Goal: Task Accomplishment & Management: Complete application form

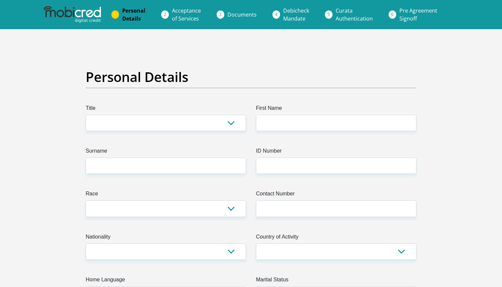
select select "Ms"
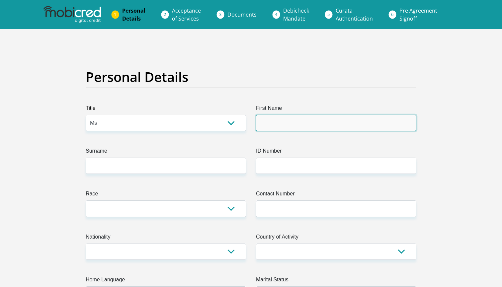
click at [273, 126] on input "First Name" at bounding box center [336, 123] width 160 height 16
click at [402, 124] on input "First Name" at bounding box center [336, 123] width 160 height 16
click at [406, 124] on input "First Name" at bounding box center [336, 123] width 160 height 16
type input "Jordan"
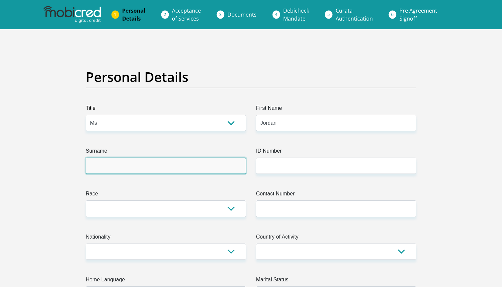
type input "Peek"
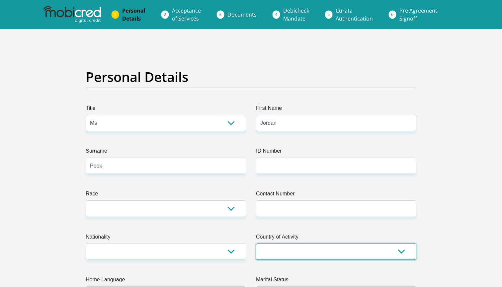
select select "ZAF"
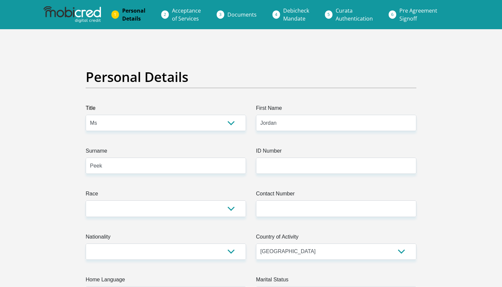
type input "148"
type input "[GEOGRAPHIC_DATA]"
type input "3660"
type input "[EMAIL_ADDRESS][DOMAIN_NAME]"
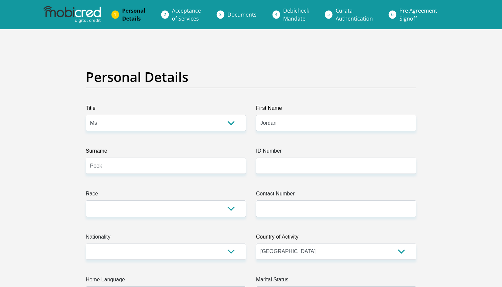
type input "[EMAIL_ADDRESS][DOMAIN_NAME]"
type input "JordanPeek"
type input "[PERSON_NAME]"
type input "Peek"
type input "7552599955"
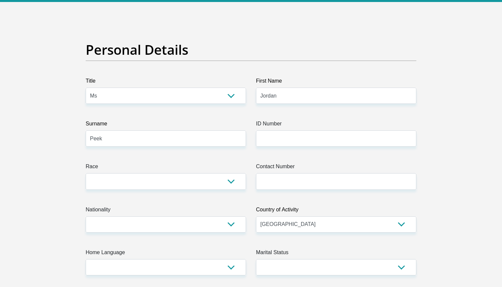
scroll to position [30, 0]
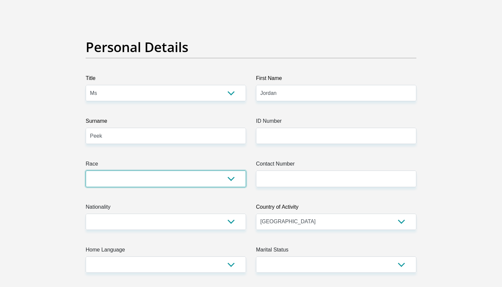
select select "4"
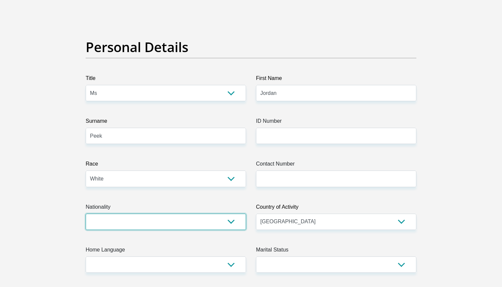
select select "ZAF"
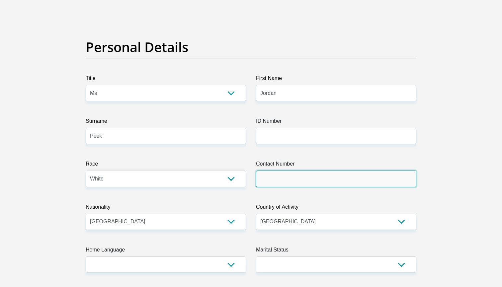
click at [278, 178] on input "Contact Number" at bounding box center [336, 179] width 160 height 16
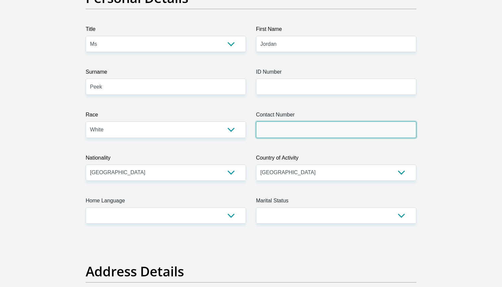
scroll to position [82, 0]
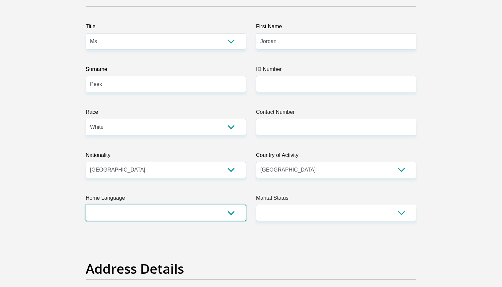
select select "eng"
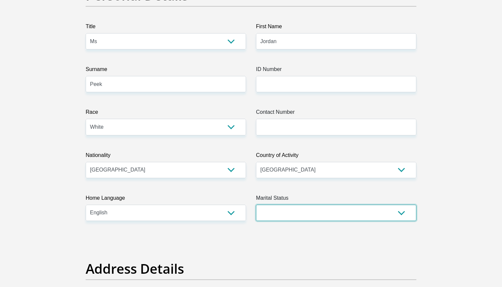
select select "2"
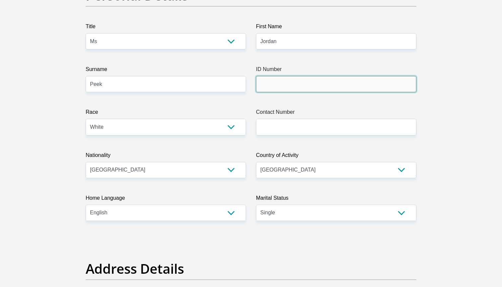
click at [292, 88] on input "ID Number" at bounding box center [336, 84] width 160 height 16
type input "5"
type input "9511190217080"
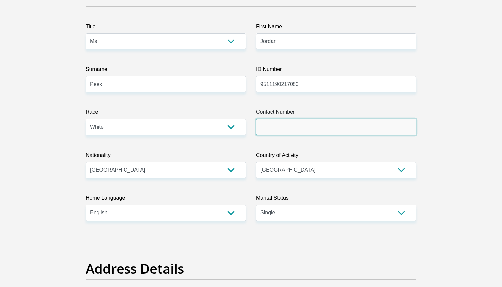
click at [305, 130] on input "Contact Number" at bounding box center [336, 127] width 160 height 16
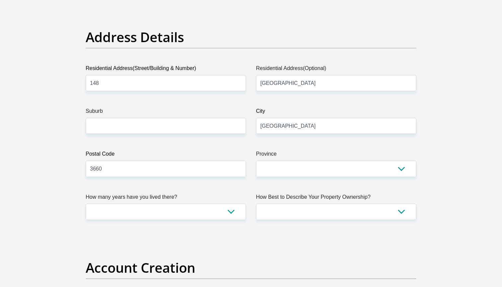
scroll to position [317, 0]
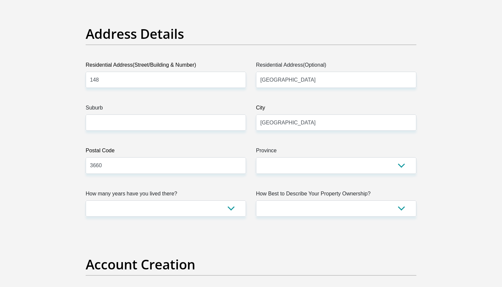
type input "0768744389"
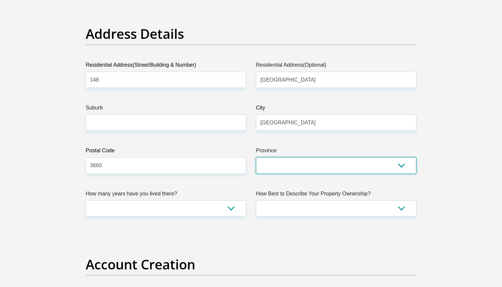
select select "[GEOGRAPHIC_DATA][DATE]"
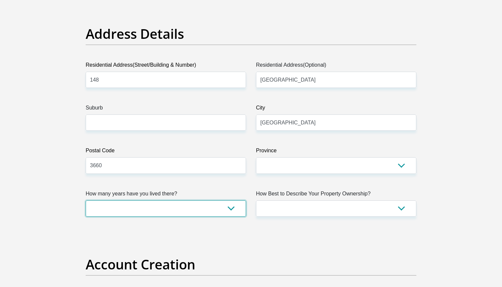
select select "5"
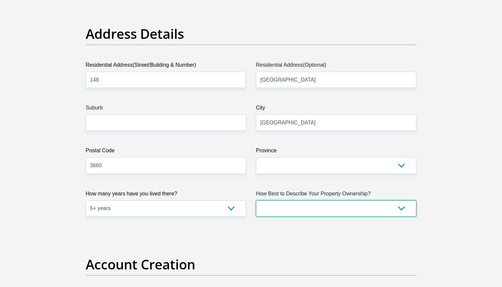
select select "parents"
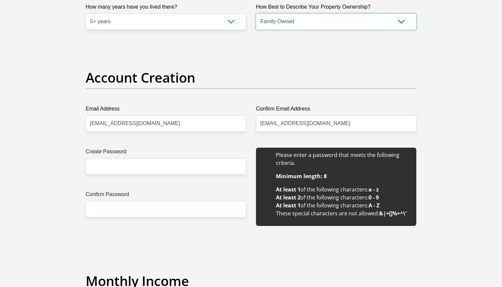
scroll to position [505, 0]
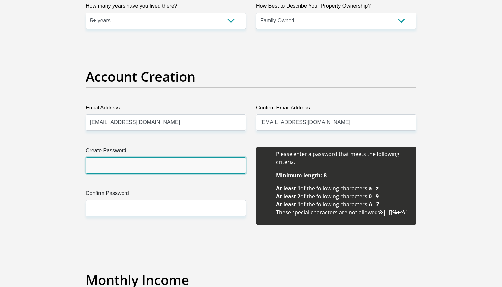
click at [210, 166] on input "Create Password" at bounding box center [166, 165] width 160 height 16
type input "Zaffer1995!!"
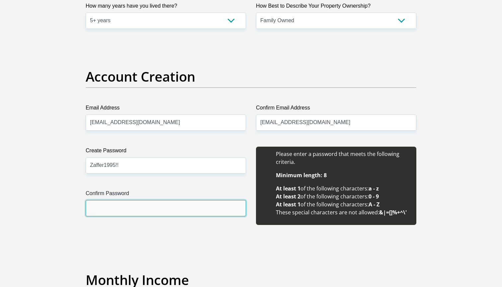
click at [210, 205] on input "Confirm Password" at bounding box center [166, 208] width 160 height 16
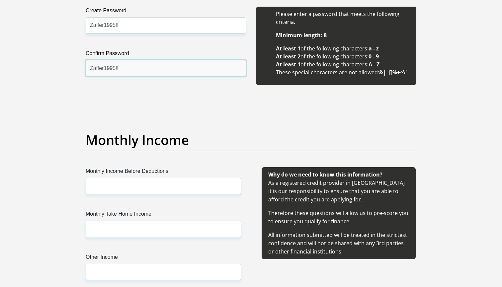
scroll to position [655, 0]
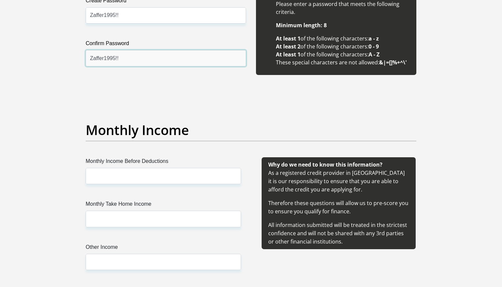
type input "Zaffer1995!!"
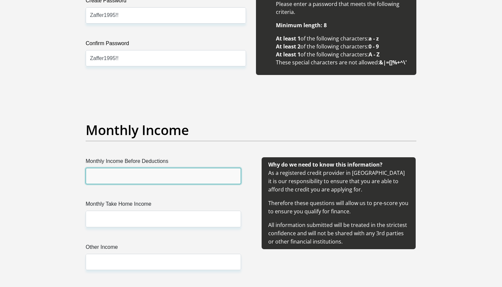
click at [196, 177] on input "Monthly Income Before Deductions" at bounding box center [163, 176] width 155 height 16
type input "20000"
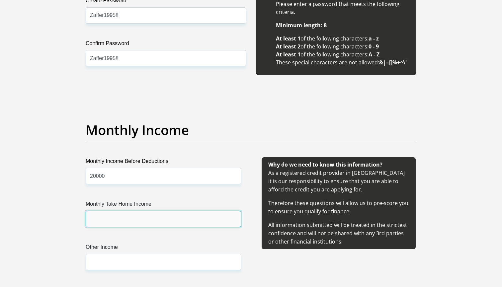
click at [198, 214] on input "Monthly Take Home Income" at bounding box center [163, 219] width 155 height 16
type input "18000"
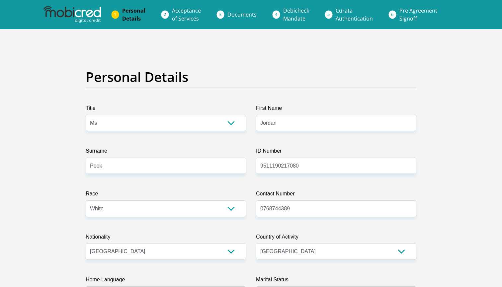
scroll to position [0, 0]
